Goal: Task Accomplishment & Management: Use online tool/utility

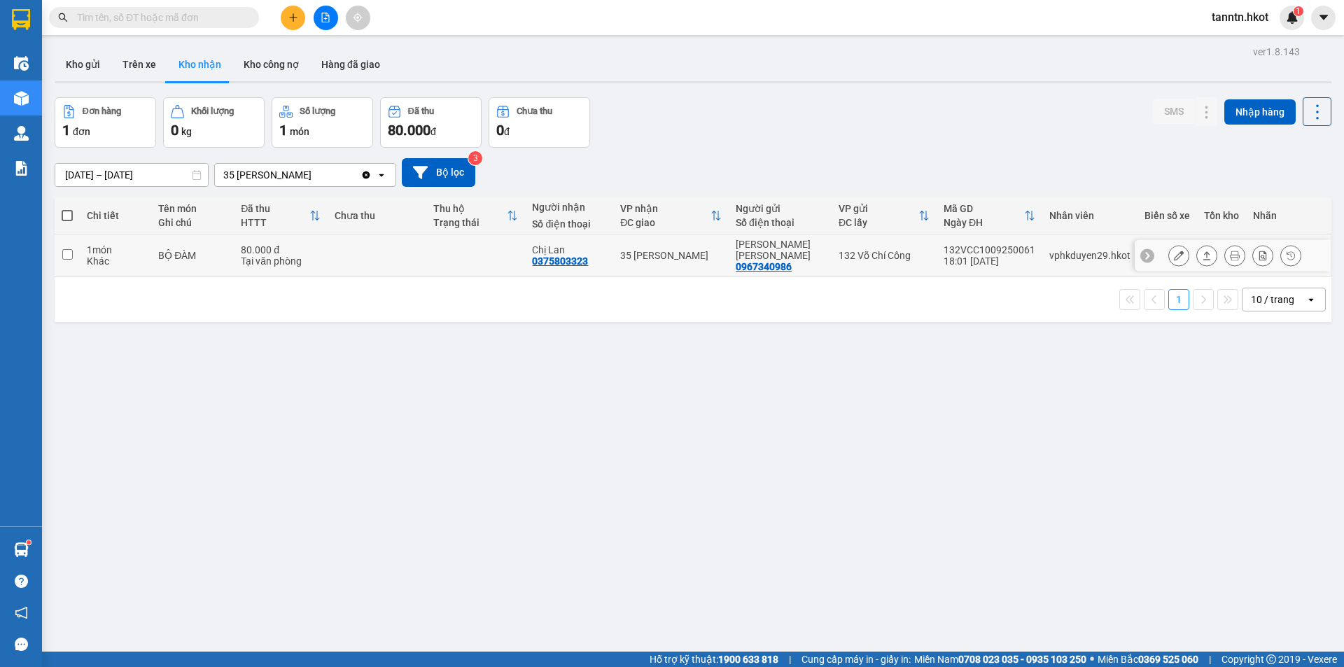
click at [359, 255] on td at bounding box center [377, 256] width 99 height 43
checkbox input "true"
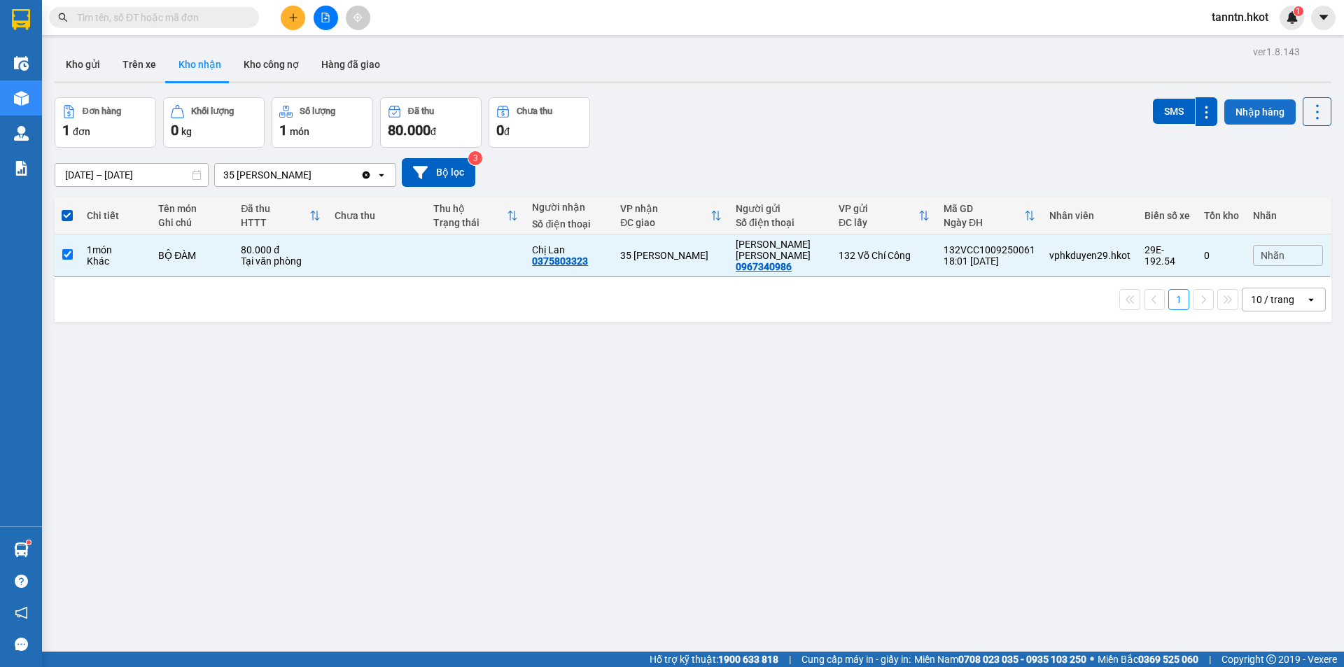
click at [1257, 104] on button "Nhập hàng" at bounding box center [1260, 111] width 71 height 25
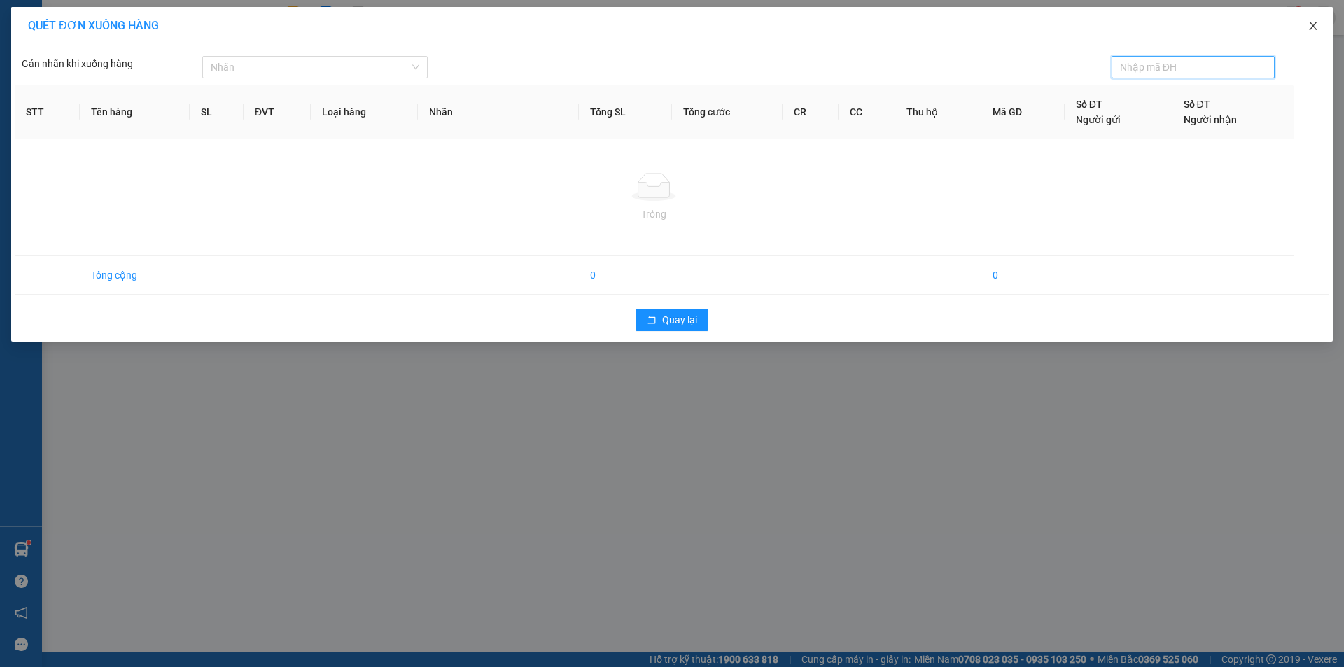
click at [1316, 27] on icon "close" at bounding box center [1313, 25] width 11 height 11
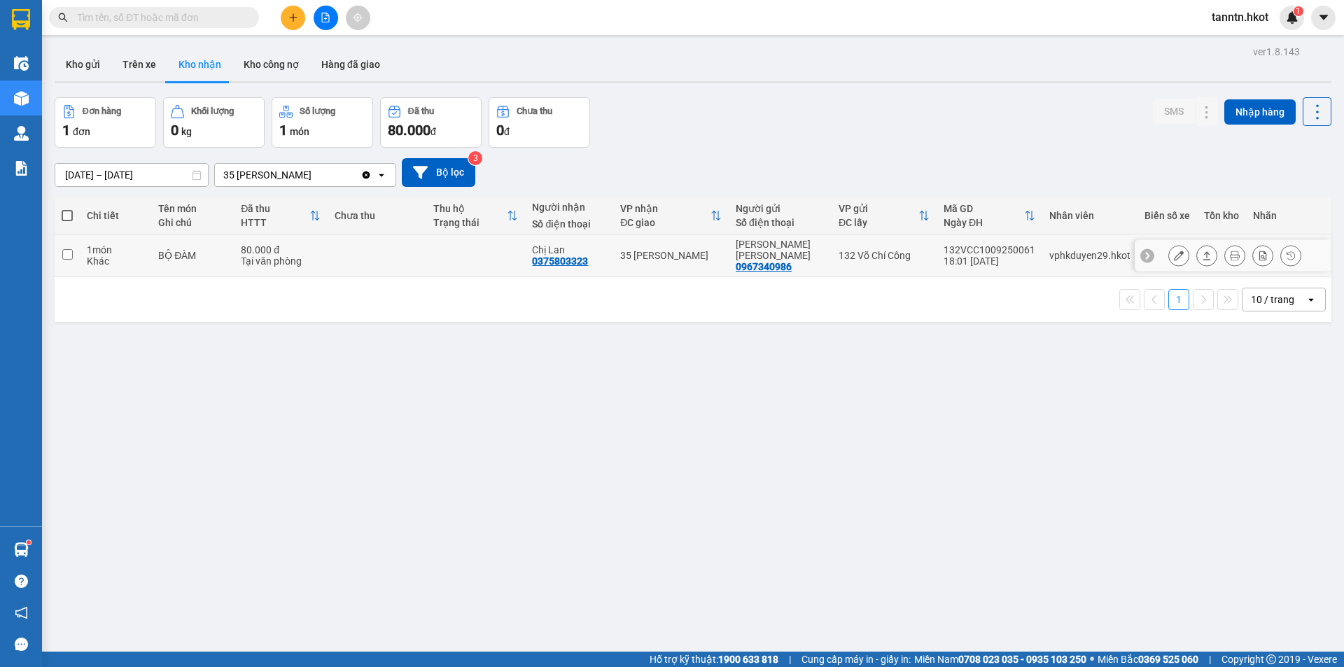
click at [471, 257] on td at bounding box center [475, 256] width 99 height 43
checkbox input "true"
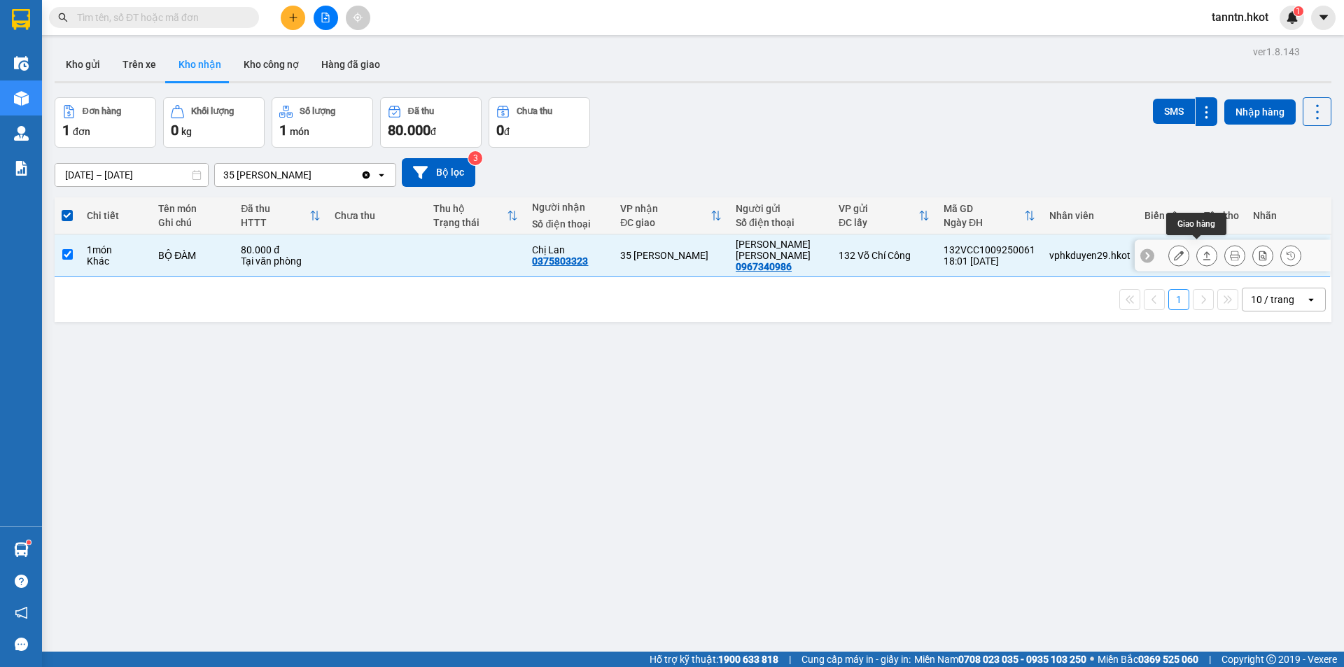
click at [1202, 251] on icon at bounding box center [1207, 256] width 10 height 10
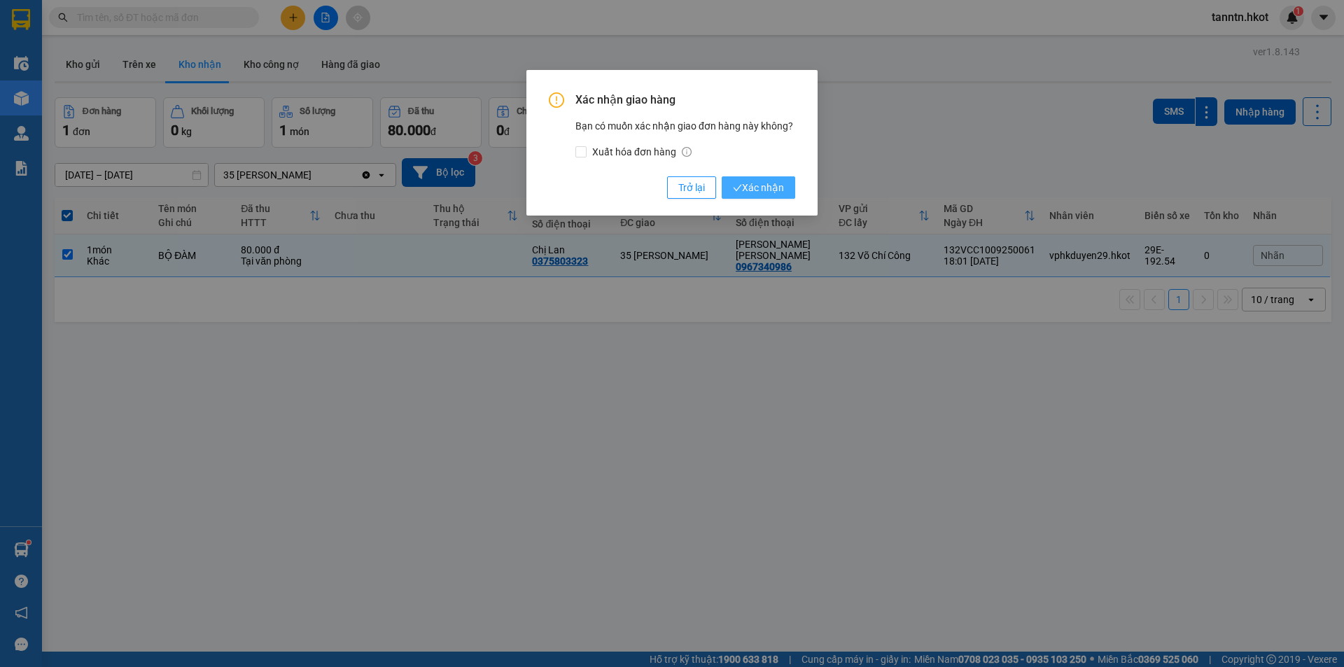
click at [756, 187] on span "Xác nhận" at bounding box center [758, 187] width 51 height 15
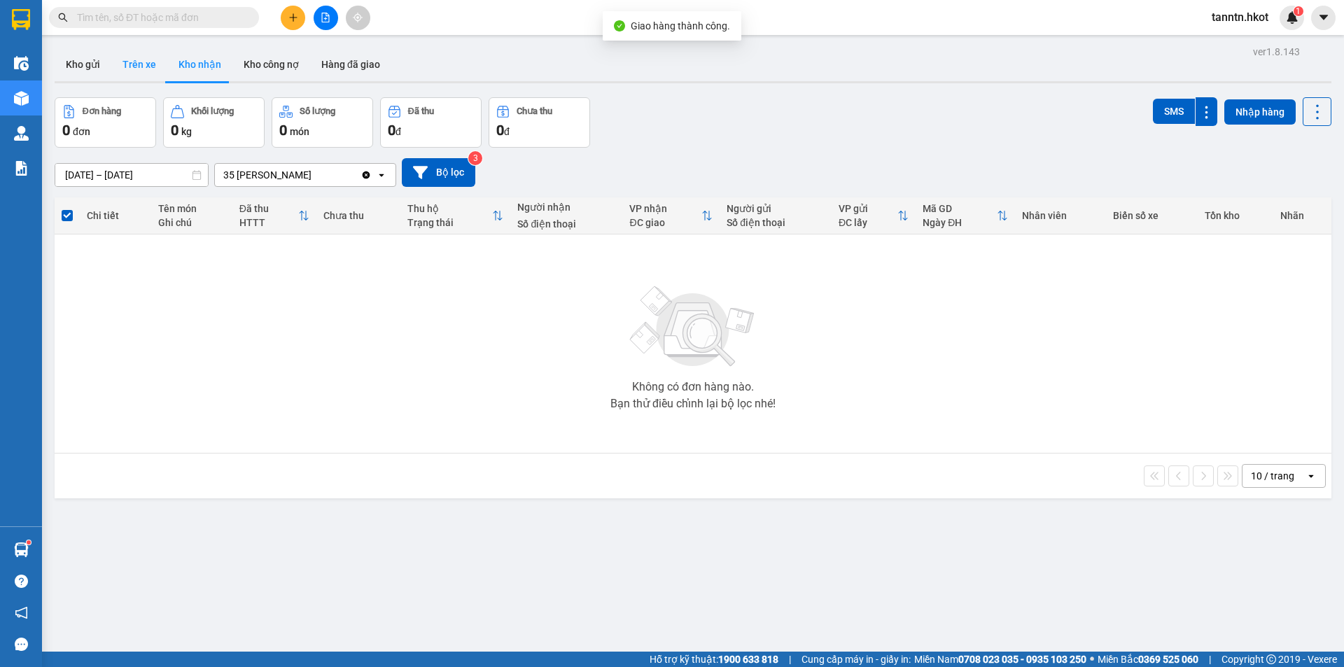
click at [125, 61] on button "Trên xe" at bounding box center [139, 65] width 56 height 34
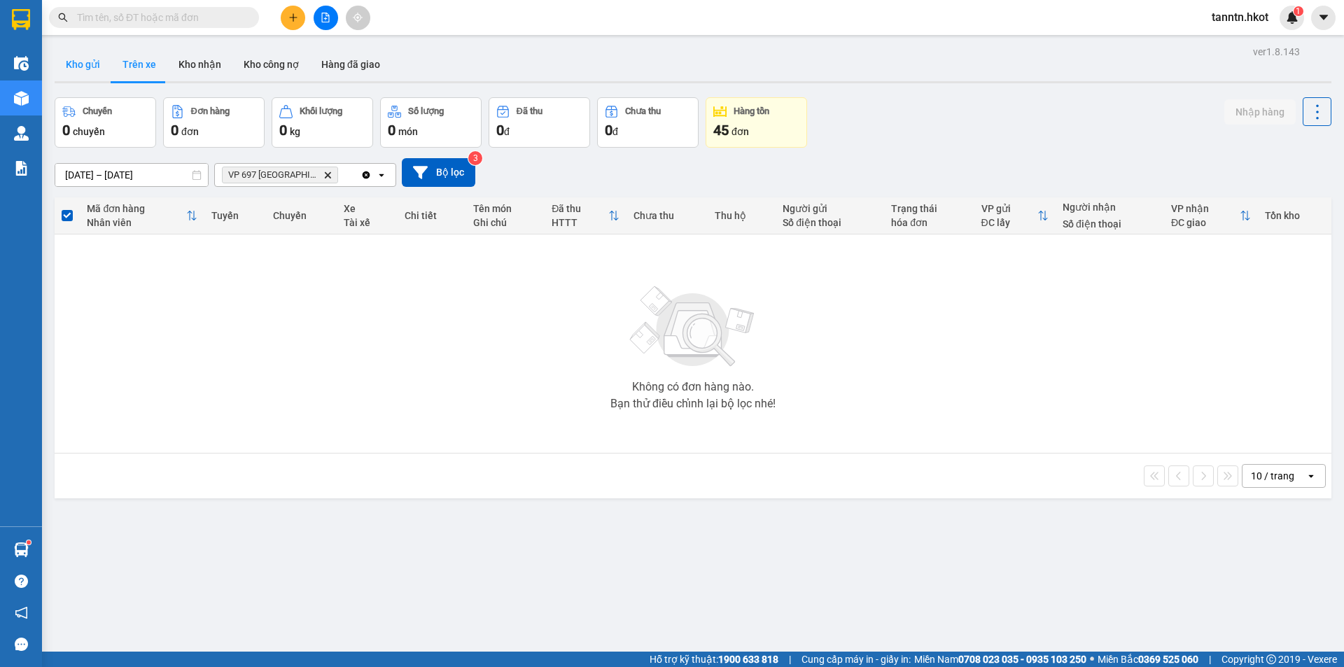
click at [78, 71] on button "Kho gửi" at bounding box center [83, 65] width 57 height 34
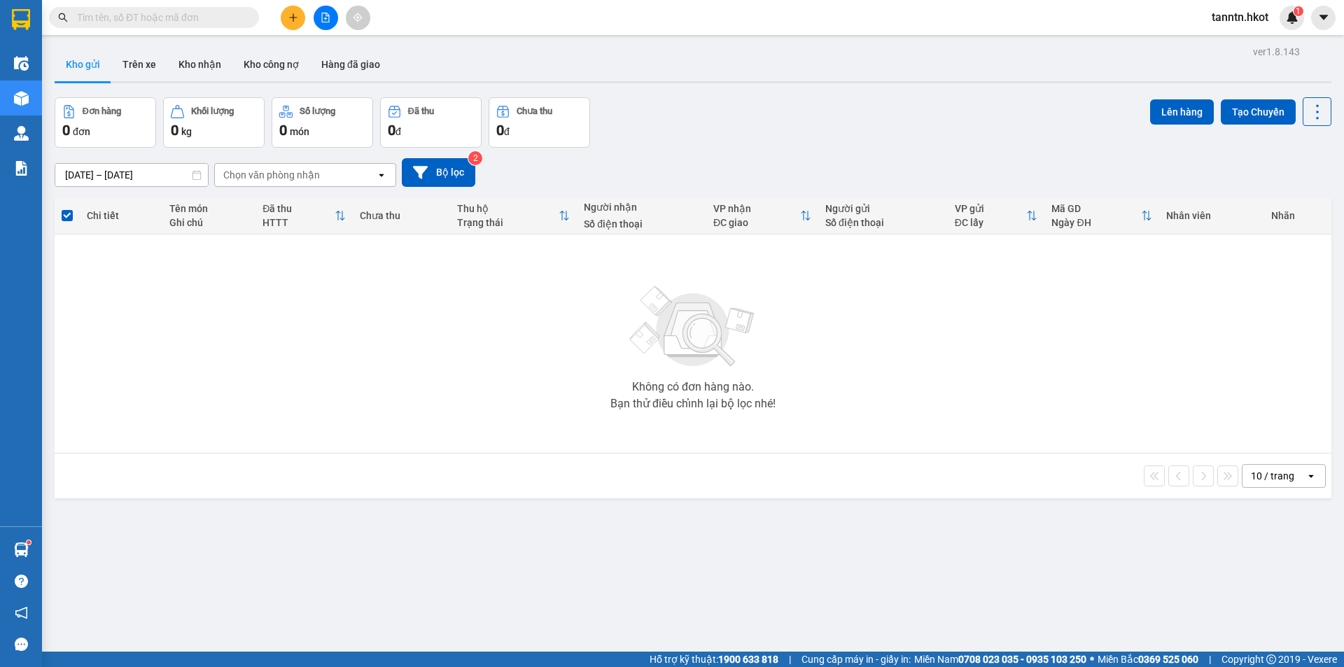
click at [140, 16] on input "text" at bounding box center [159, 17] width 165 height 15
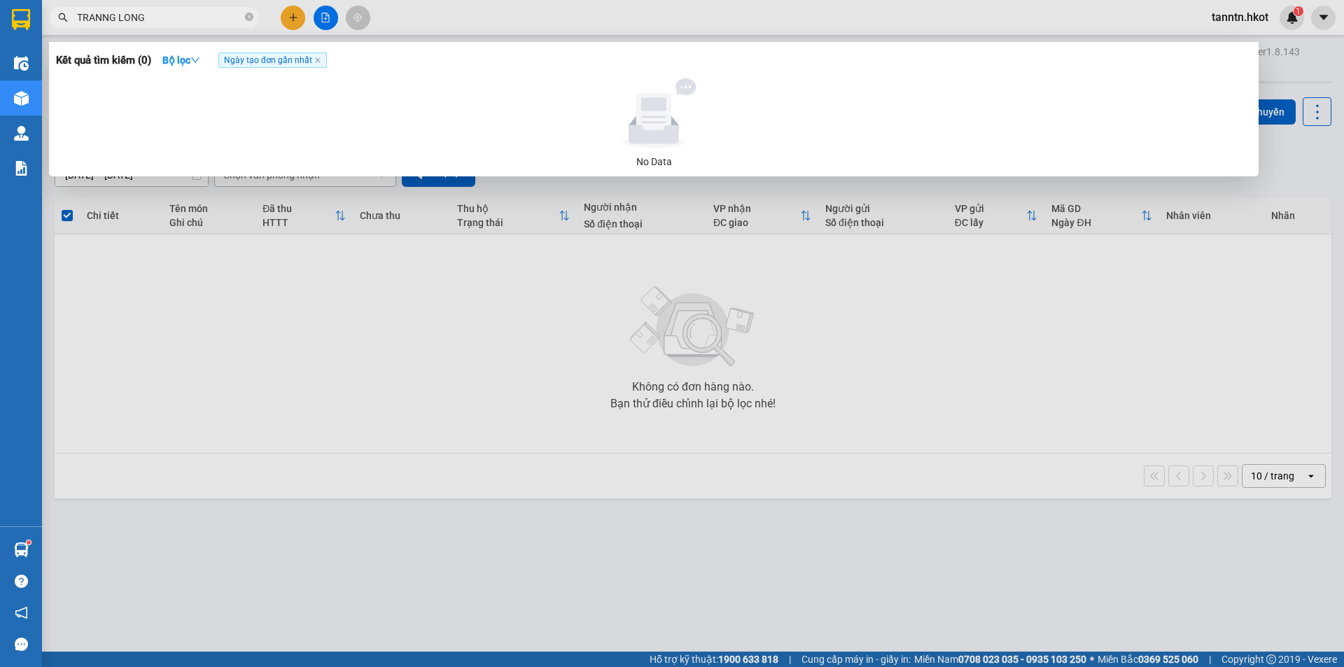
click at [106, 16] on input "TRANNG LONG" at bounding box center [159, 17] width 165 height 15
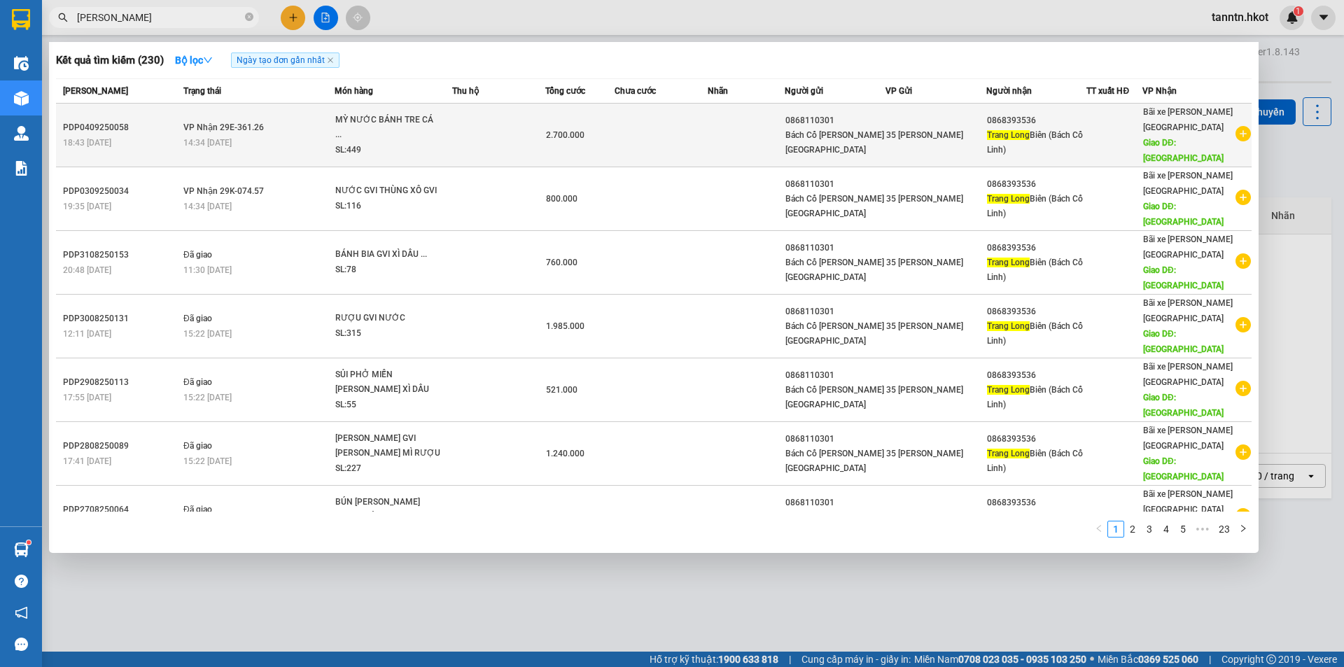
type input "[PERSON_NAME]"
click at [444, 120] on span "MỲ NƯỚC BÁNH TRE CÁ ... SL: 449" at bounding box center [393, 136] width 116 height 46
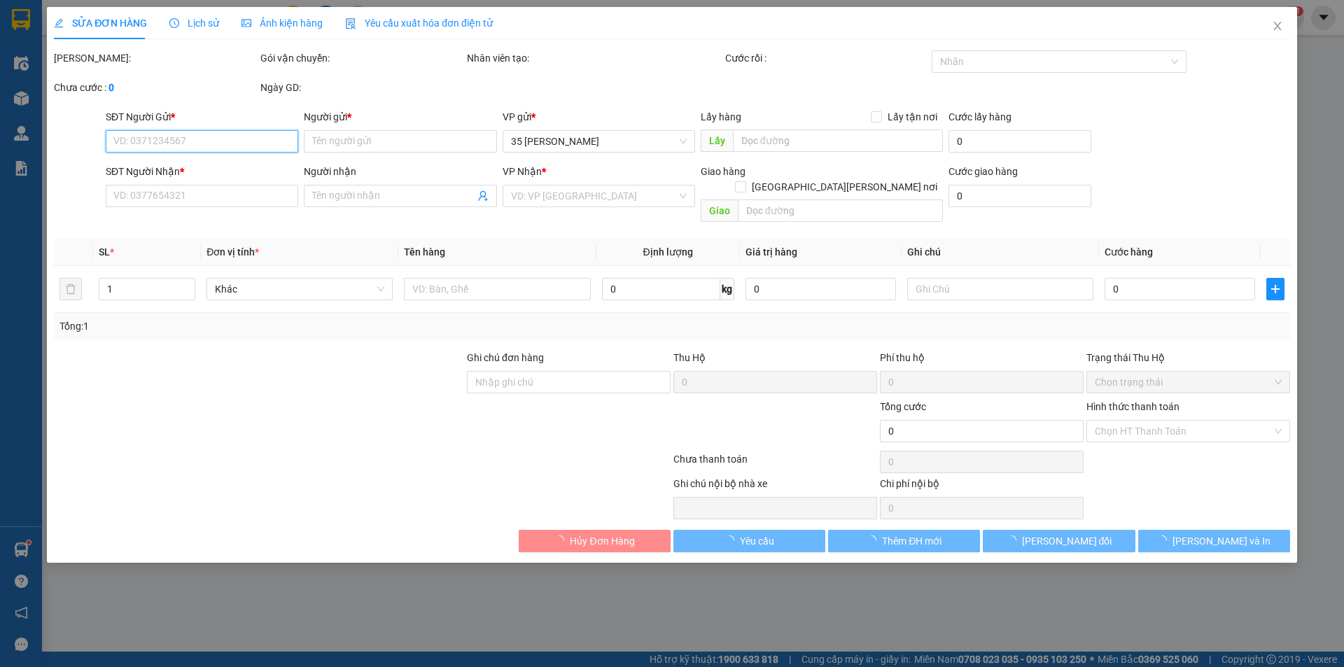
type input "0868110301"
type input "Bách Cổ [PERSON_NAME][GEOGRAPHIC_DATA]"
type input "0868393536"
type input "[PERSON_NAME] Biên ([GEOGRAPHIC_DATA][PERSON_NAME])"
type input "[GEOGRAPHIC_DATA]"
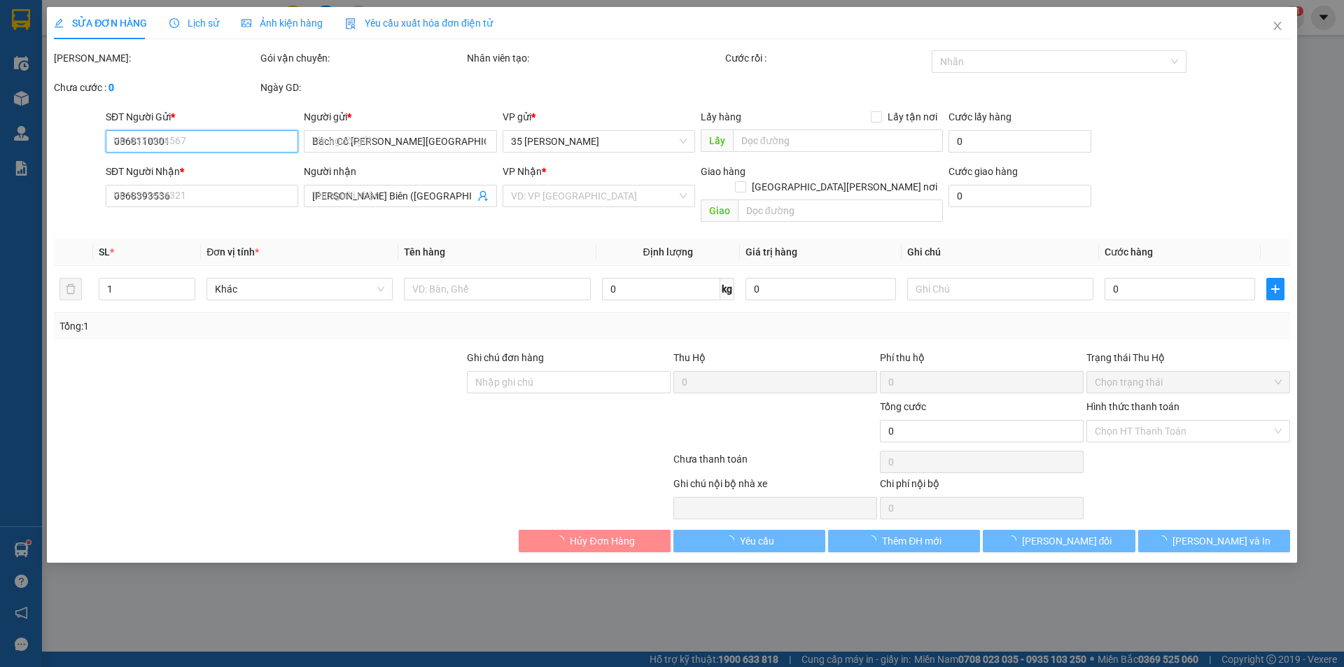
type input "2.700.000"
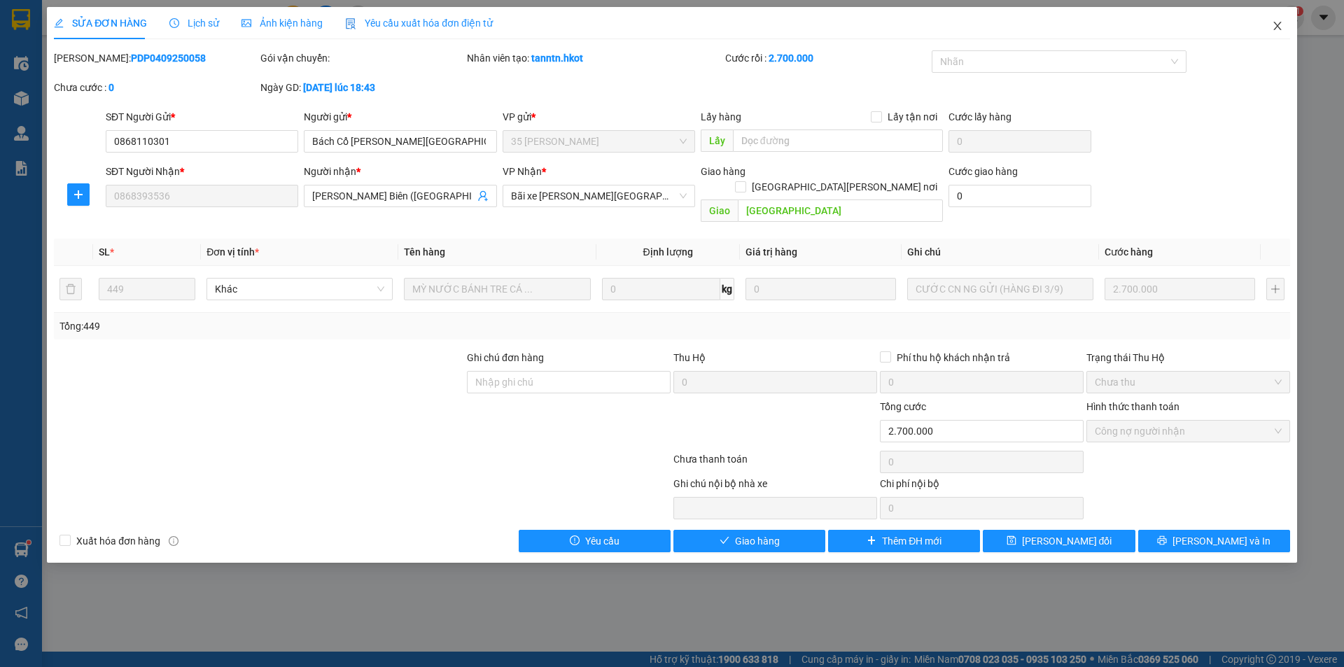
click at [1280, 25] on icon "close" at bounding box center [1278, 26] width 8 height 8
